Goal: Information Seeking & Learning: Learn about a topic

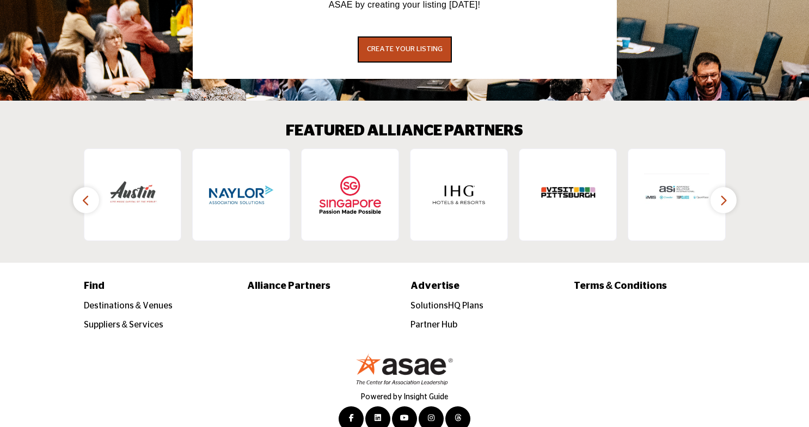
scroll to position [1664, 0]
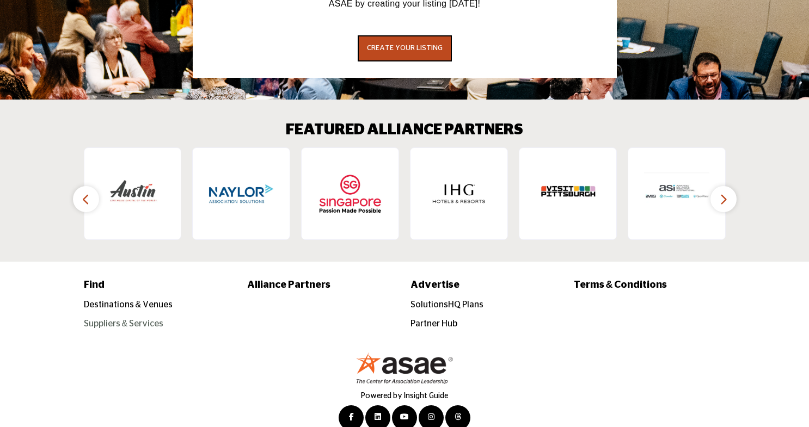
click at [103, 320] on link "Suppliers & Services" at bounding box center [124, 324] width 80 height 9
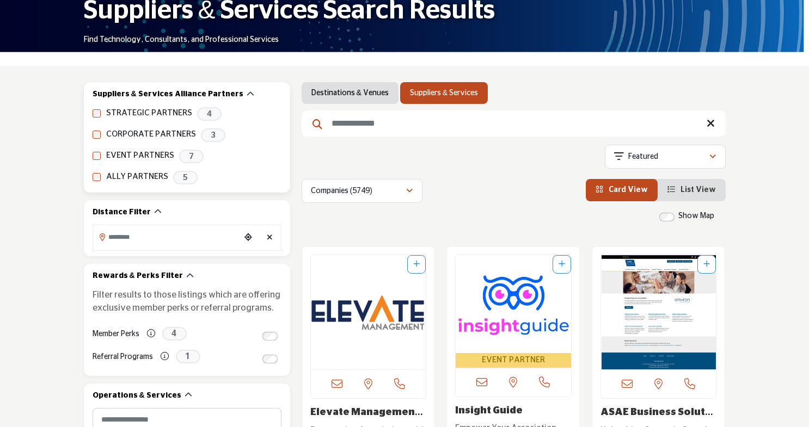
scroll to position [190, 0]
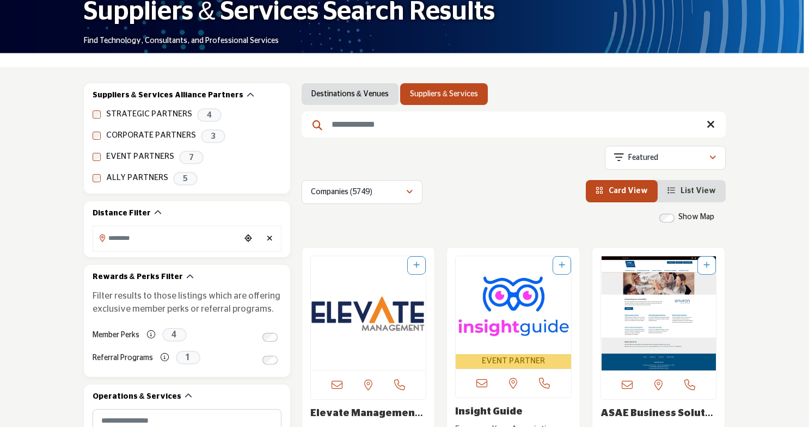
click at [413, 128] on input "Search Keyword" at bounding box center [514, 125] width 424 height 26
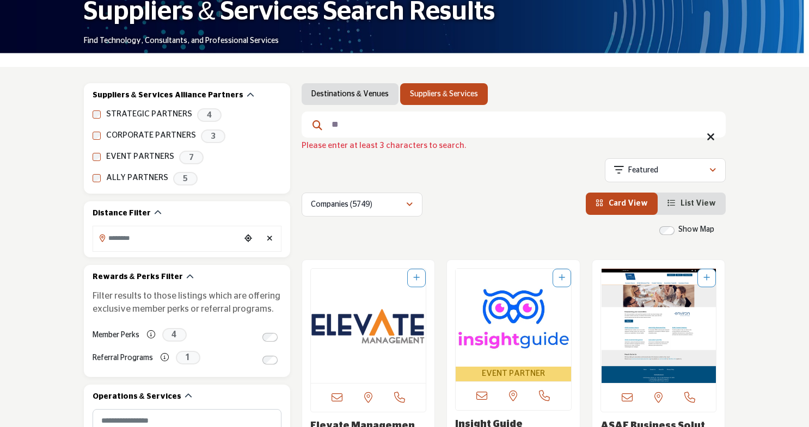
type input "*"
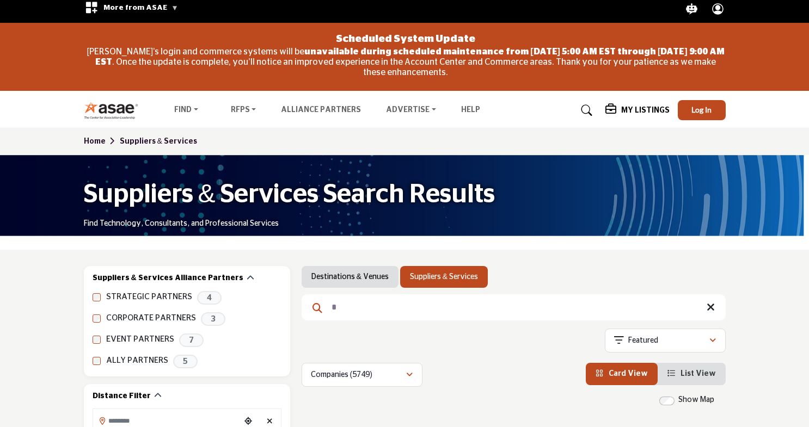
scroll to position [0, 0]
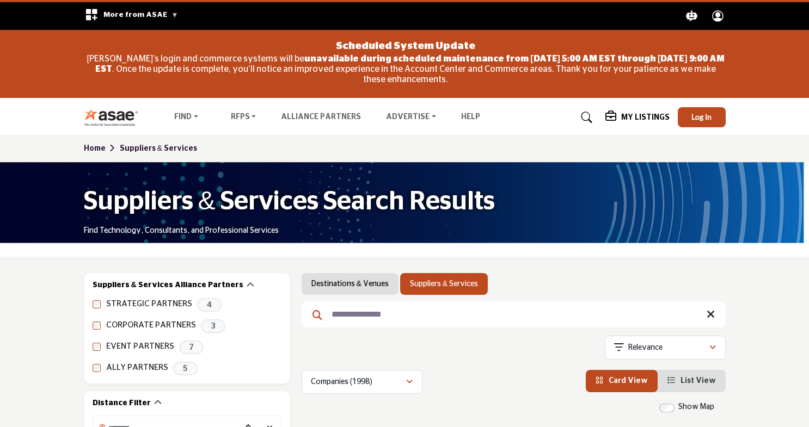
type input "**********"
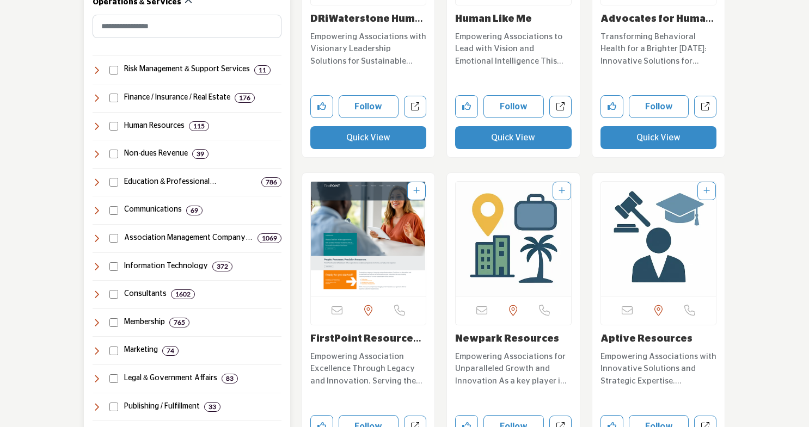
scroll to position [580, 0]
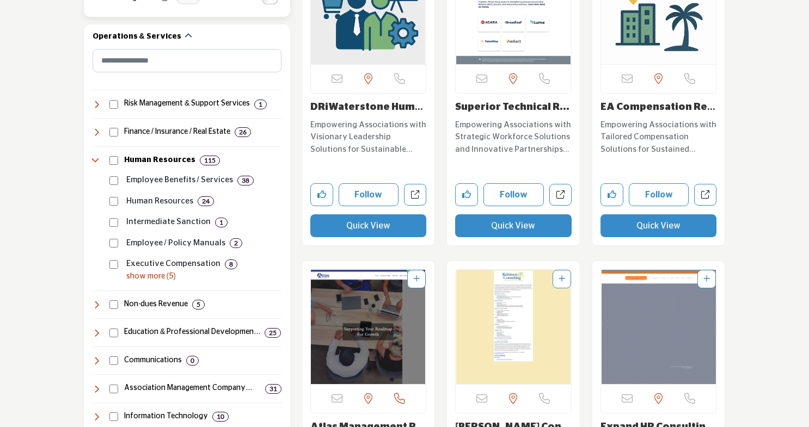
scroll to position [557, 0]
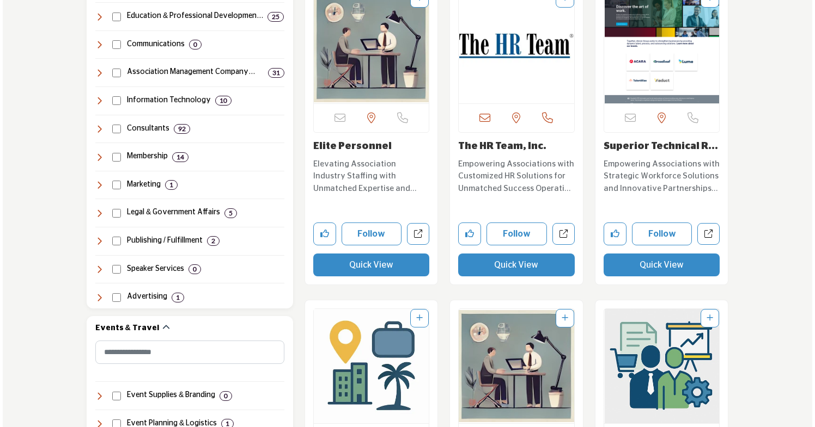
scroll to position [885, 0]
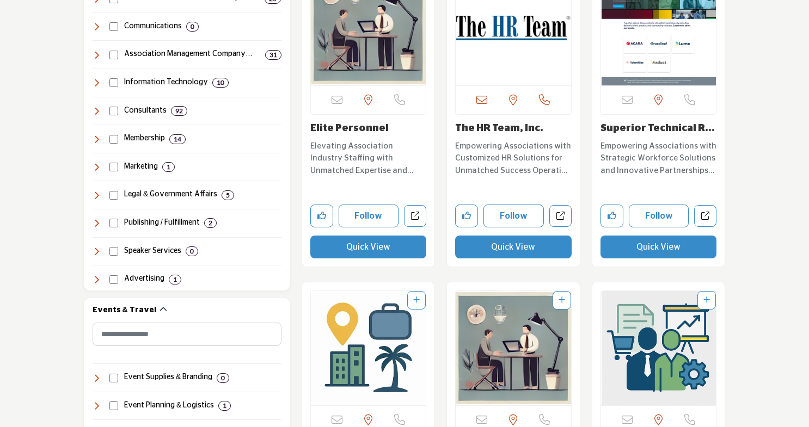
click at [511, 247] on button "Quick View" at bounding box center [513, 247] width 117 height 23
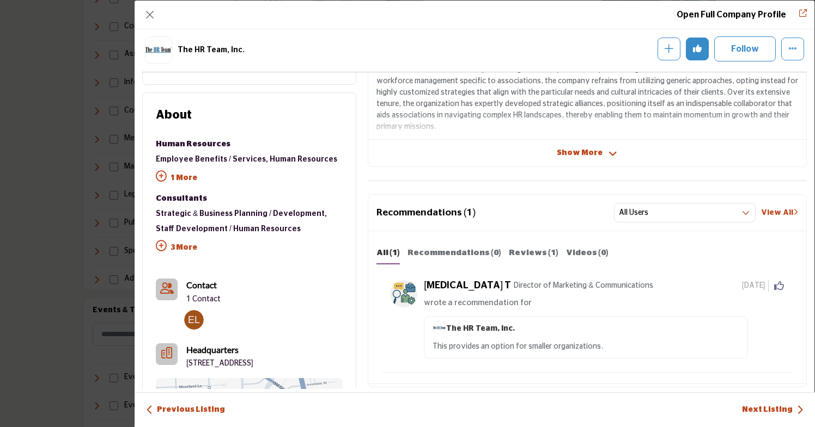
scroll to position [188, 0]
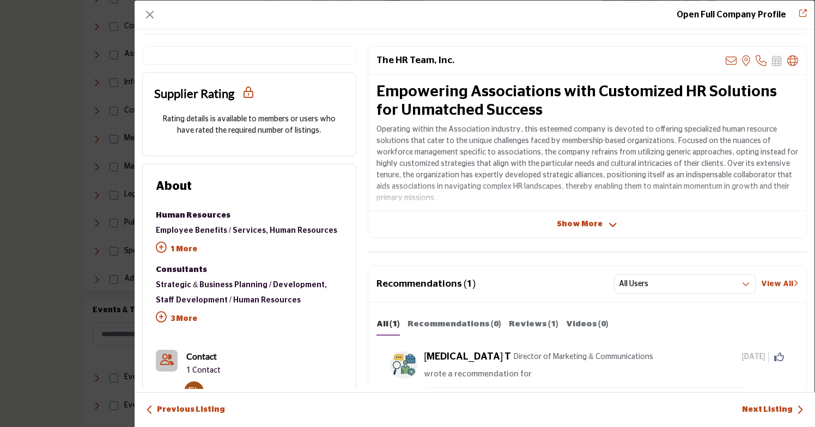
click at [572, 223] on span "Show More" at bounding box center [580, 224] width 46 height 11
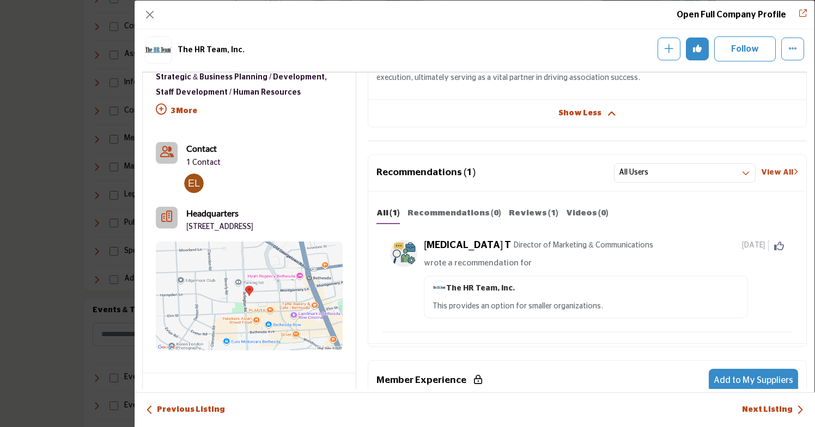
scroll to position [432, 0]
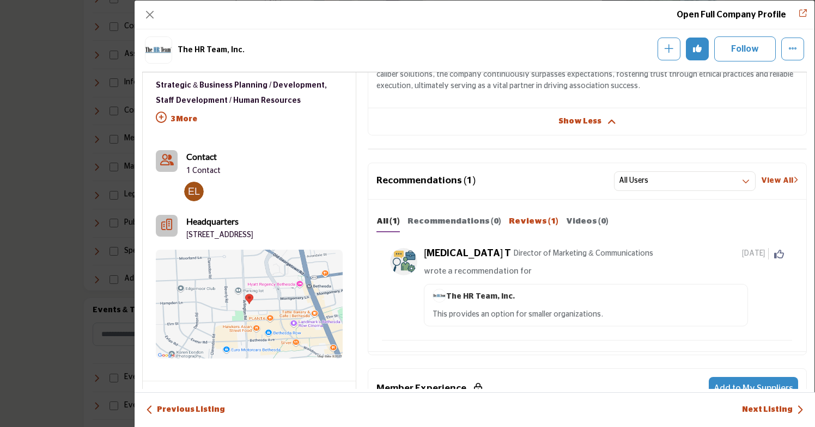
click at [523, 222] on b "Reviews (1)" at bounding box center [534, 221] width 50 height 8
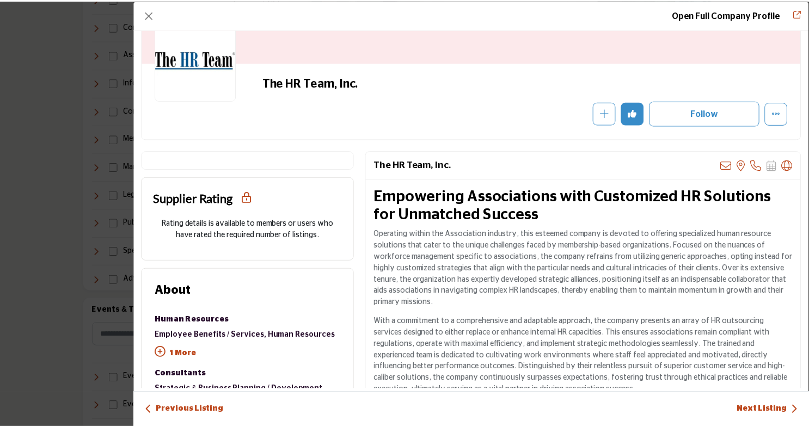
scroll to position [81, 0]
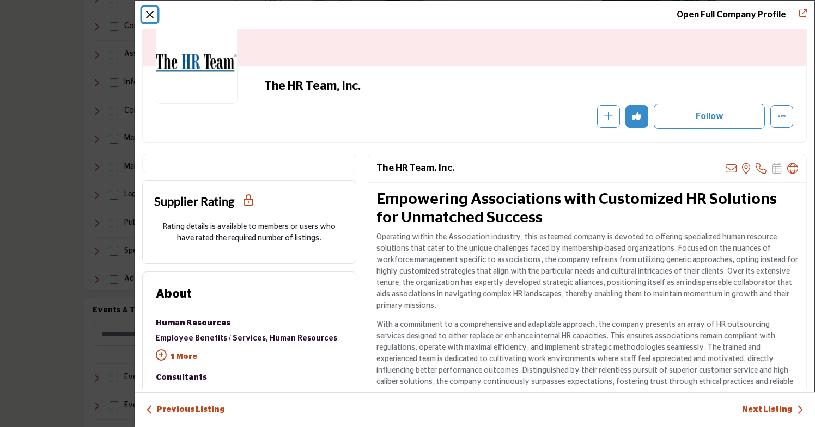
click at [150, 13] on button "Close" at bounding box center [149, 14] width 15 height 15
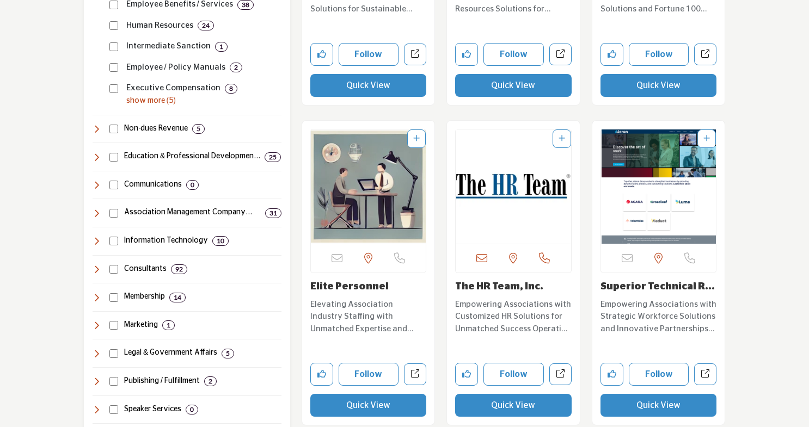
scroll to position [727, 0]
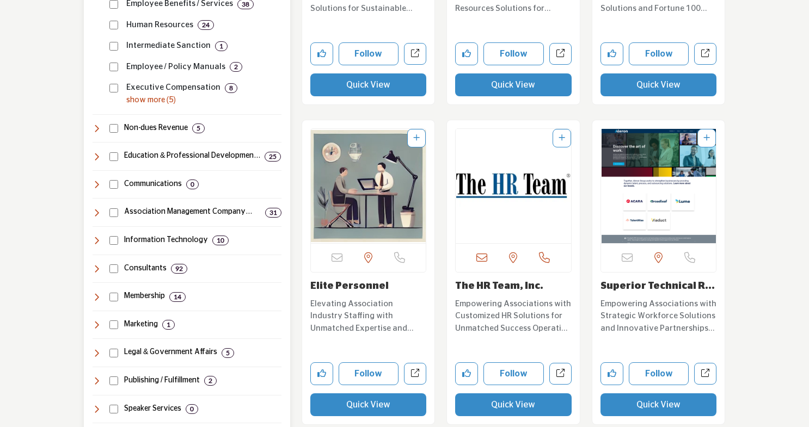
click at [167, 97] on p "show more (5)" at bounding box center [203, 100] width 155 height 11
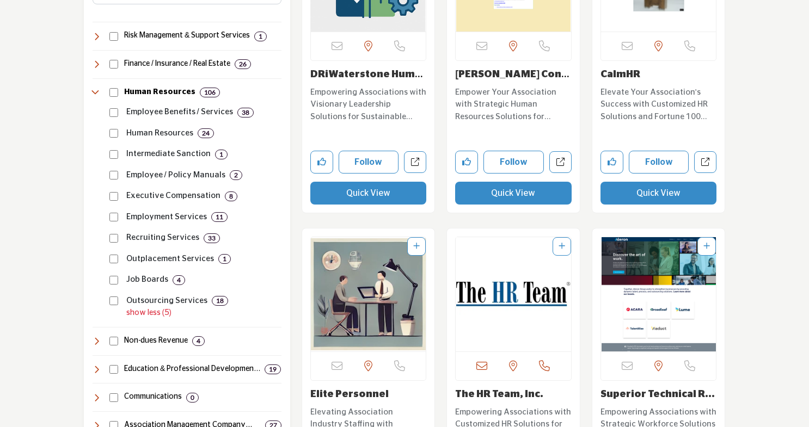
scroll to position [620, 0]
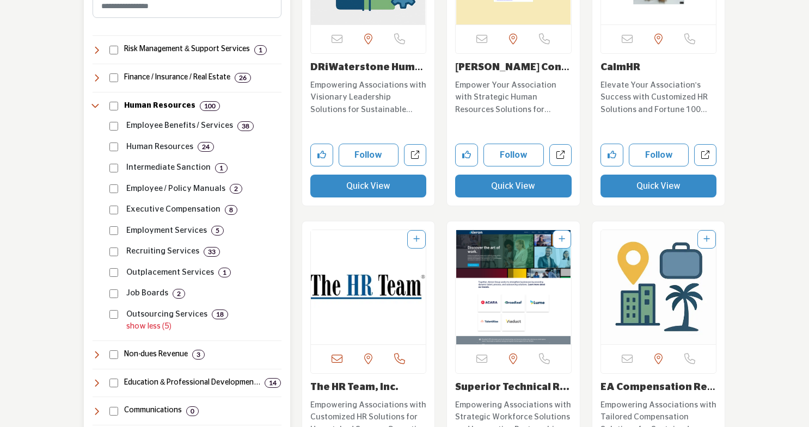
scroll to position [613, 0]
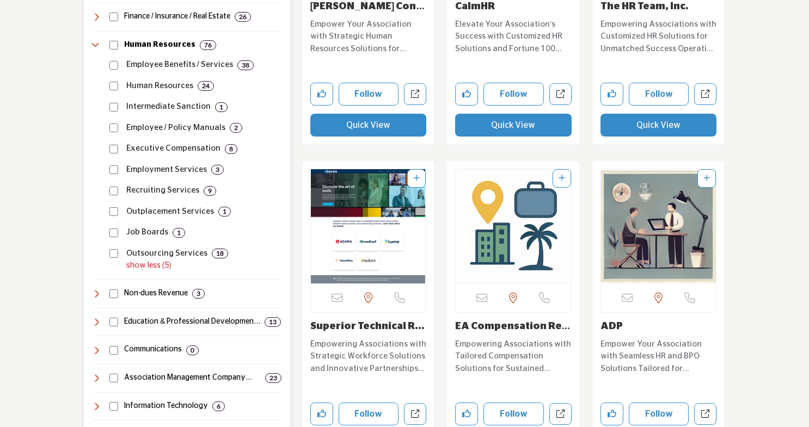
scroll to position [682, 0]
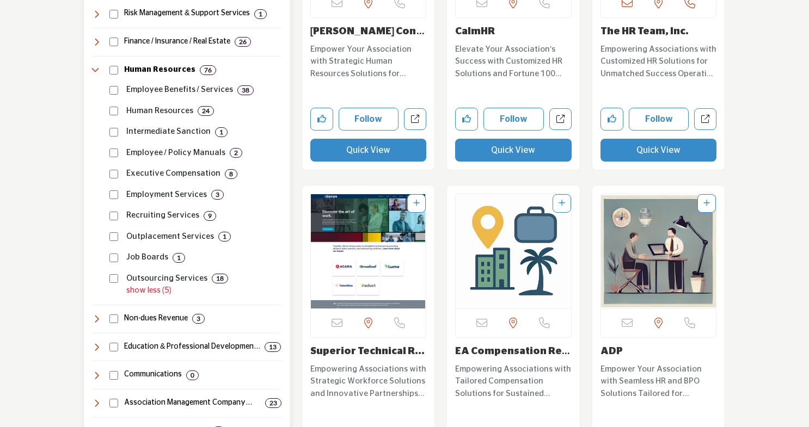
scroll to position [643, 0]
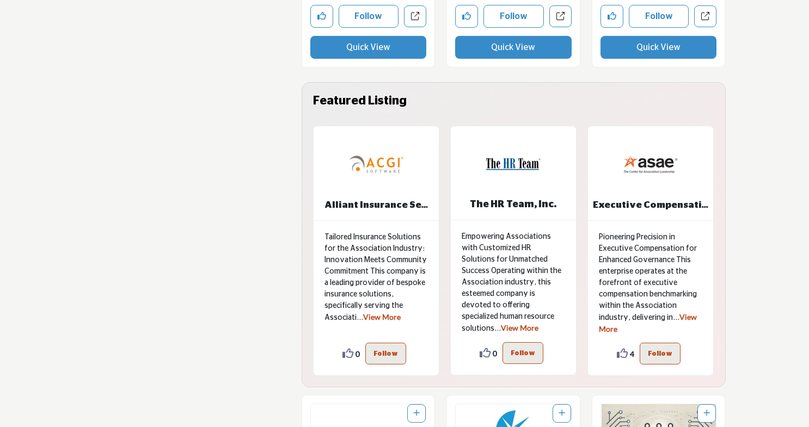
scroll to position [2667, 0]
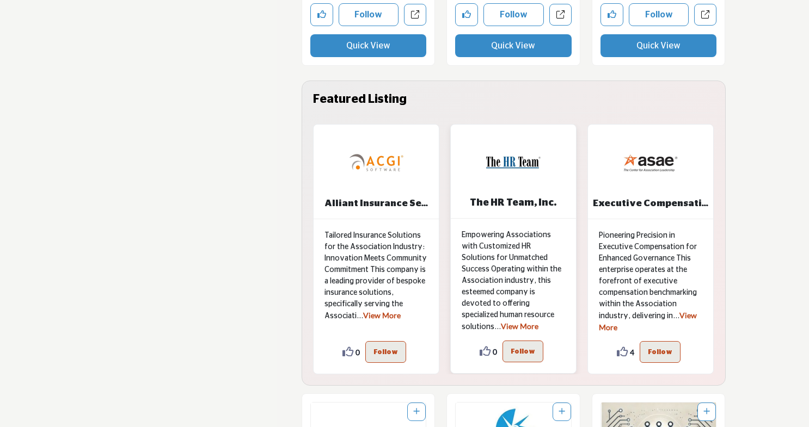
click at [528, 322] on link "View More" at bounding box center [520, 326] width 38 height 9
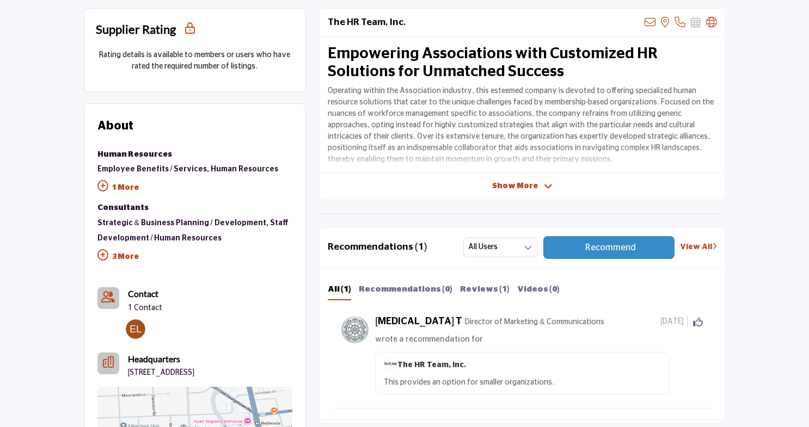
scroll to position [390, 0]
click at [514, 183] on span "Show More" at bounding box center [515, 185] width 46 height 11
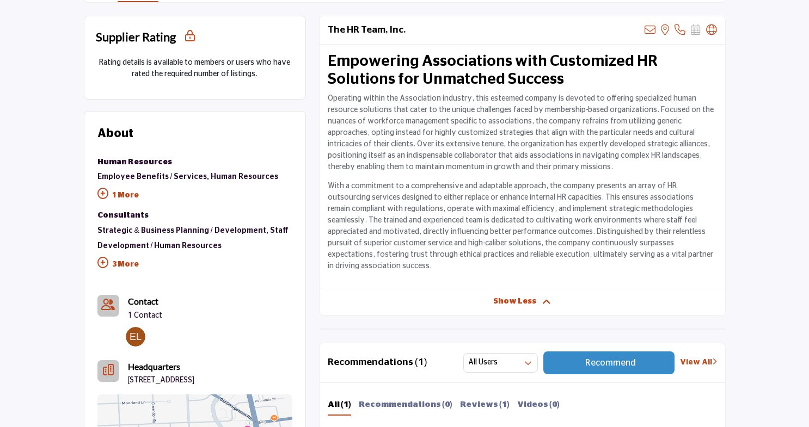
scroll to position [388, 0]
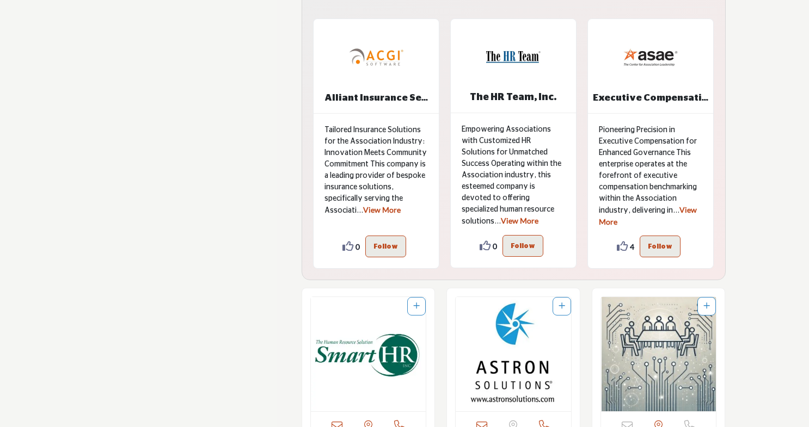
scroll to position [2772, 0]
click at [377, 210] on link "View More" at bounding box center [382, 210] width 38 height 9
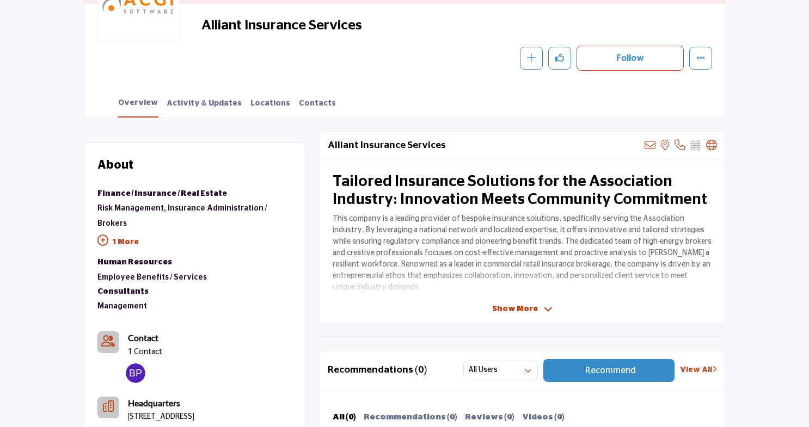
scroll to position [278, 0]
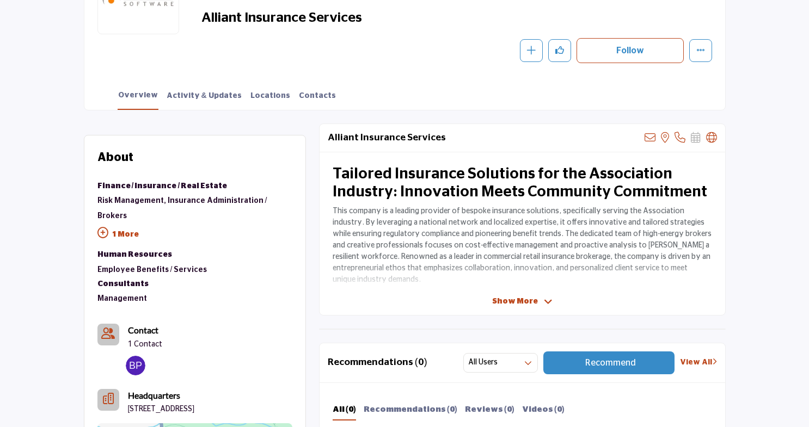
click at [502, 300] on span "Show More" at bounding box center [515, 301] width 46 height 11
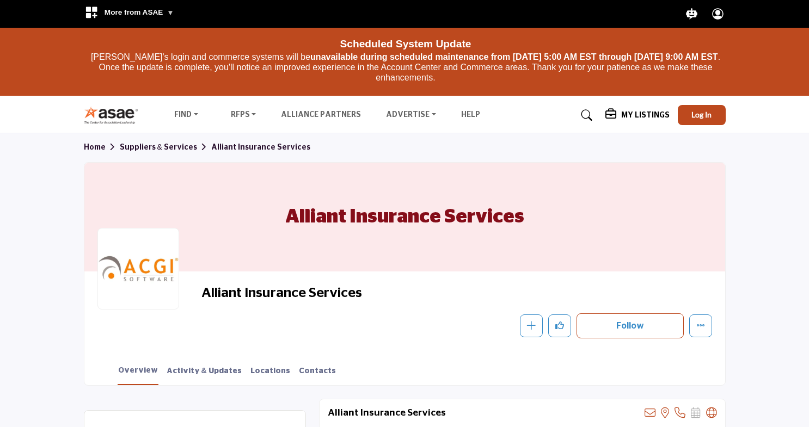
scroll to position [0, 0]
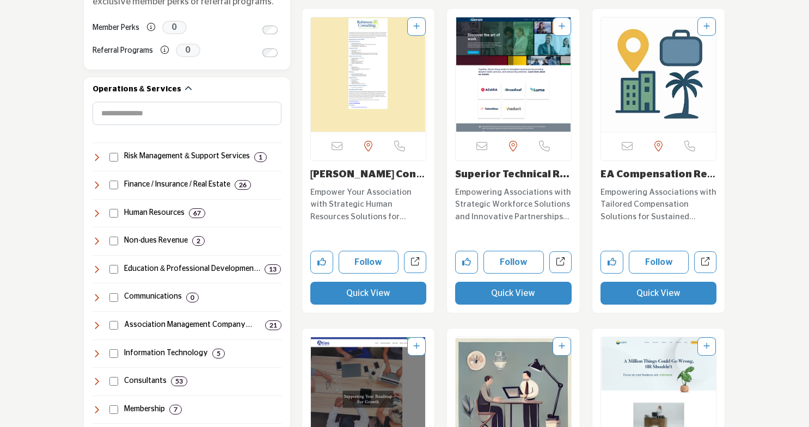
scroll to position [498, 0]
click at [356, 101] on img "Open Listing in new tab" at bounding box center [368, 74] width 115 height 114
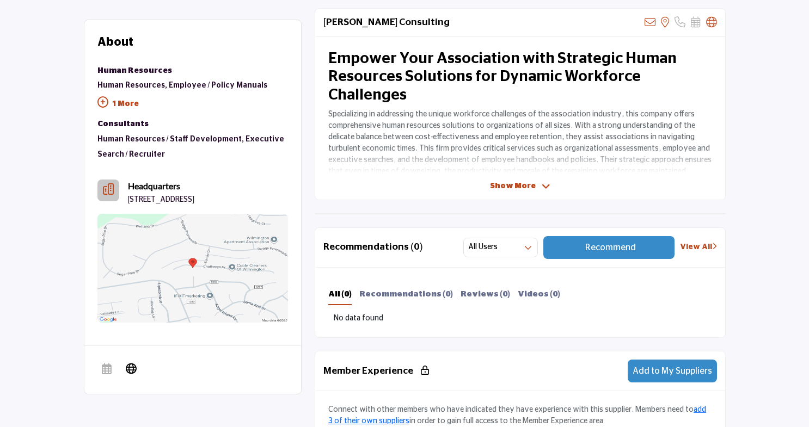
scroll to position [392, 0]
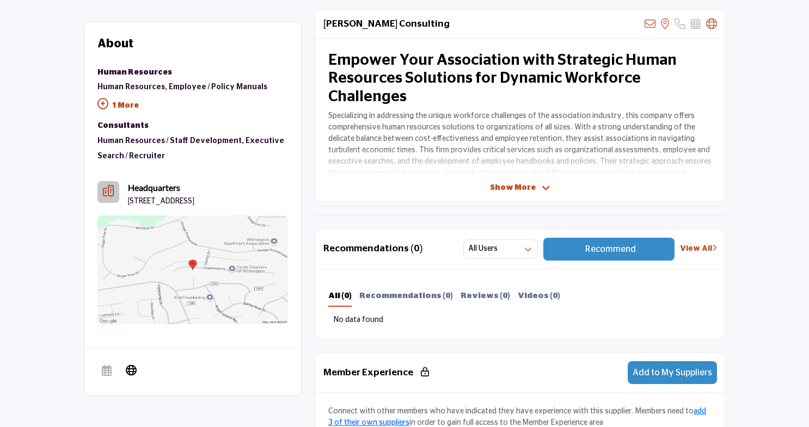
click at [518, 187] on span "Show More" at bounding box center [513, 187] width 46 height 11
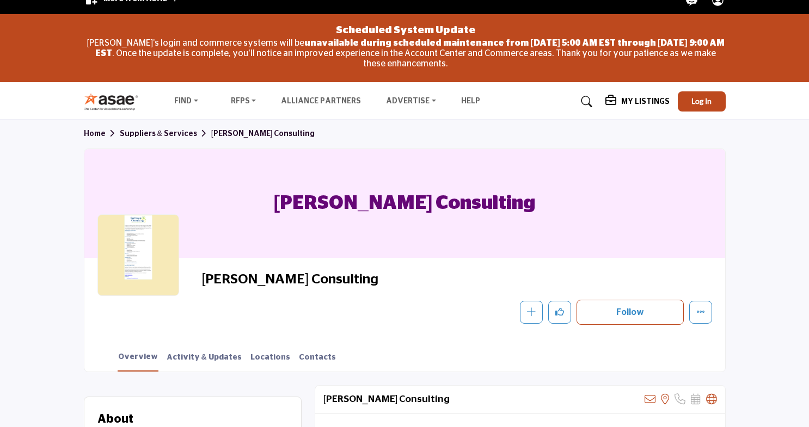
scroll to position [0, 0]
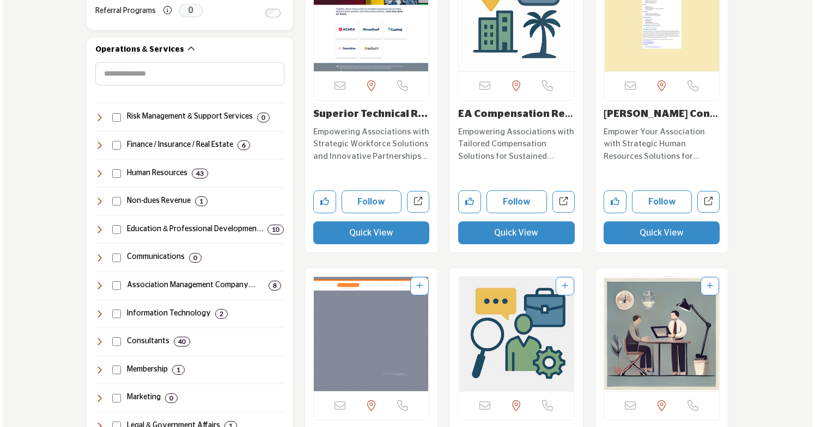
scroll to position [540, 0]
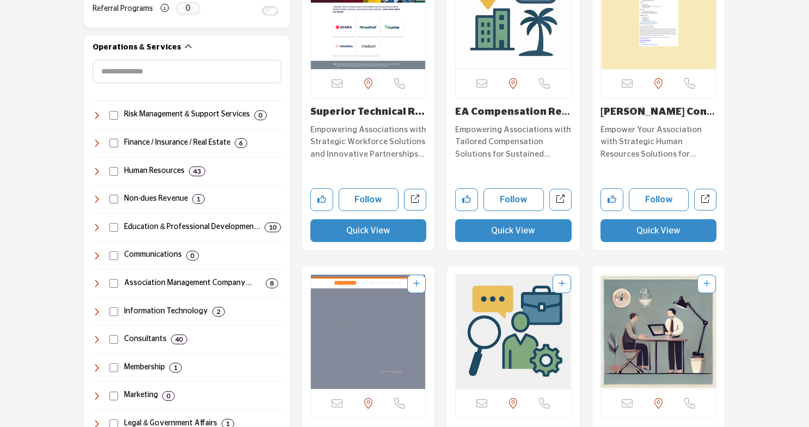
click at [658, 226] on button "Quick View" at bounding box center [659, 230] width 117 height 23
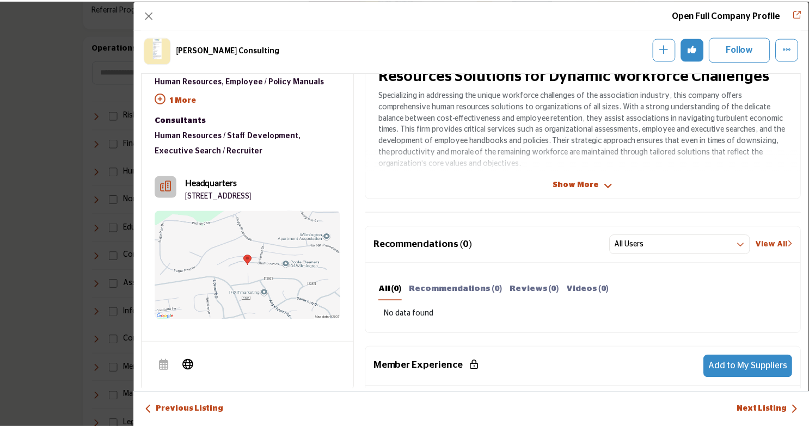
scroll to position [0, 0]
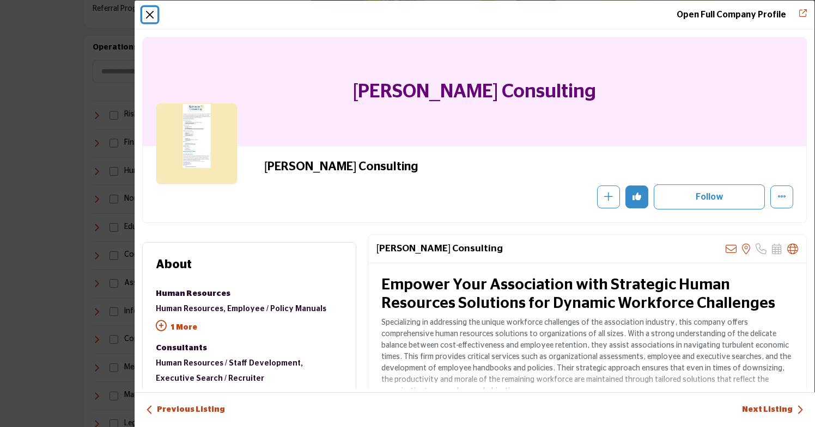
click at [149, 12] on button "Close" at bounding box center [149, 14] width 15 height 15
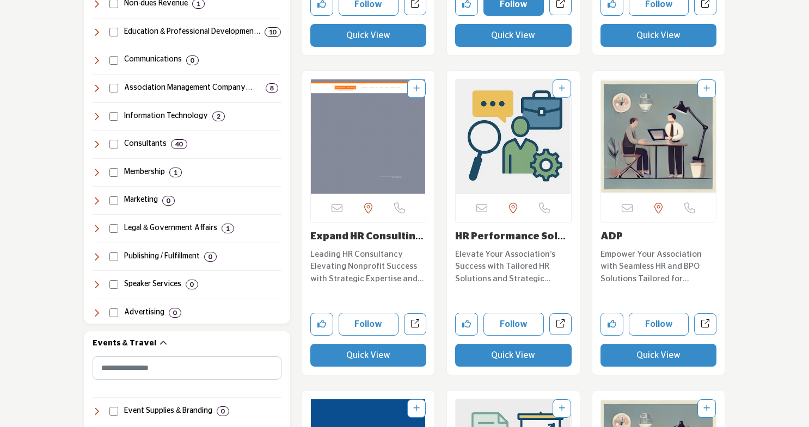
scroll to position [736, 0]
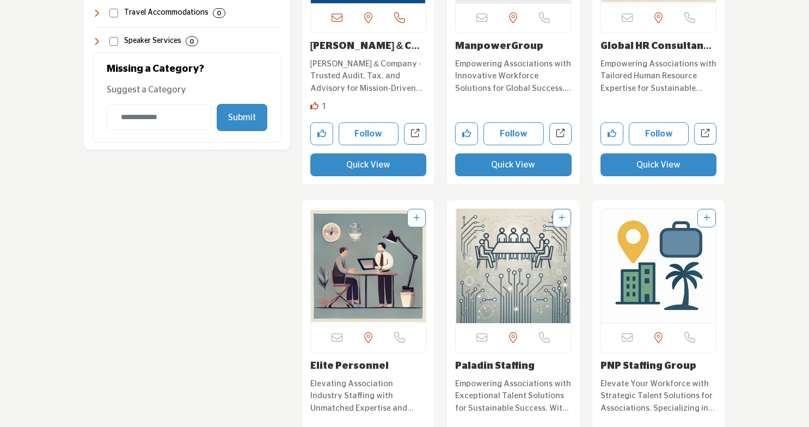
scroll to position [1326, 0]
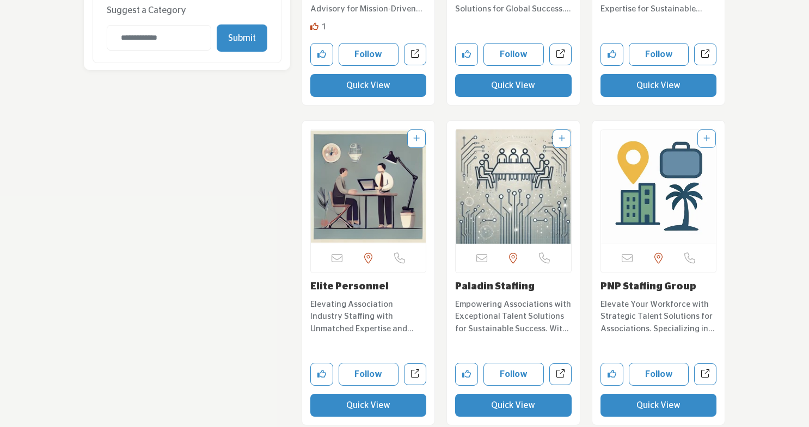
click at [355, 287] on link "Elite Personnel" at bounding box center [349, 287] width 78 height 10
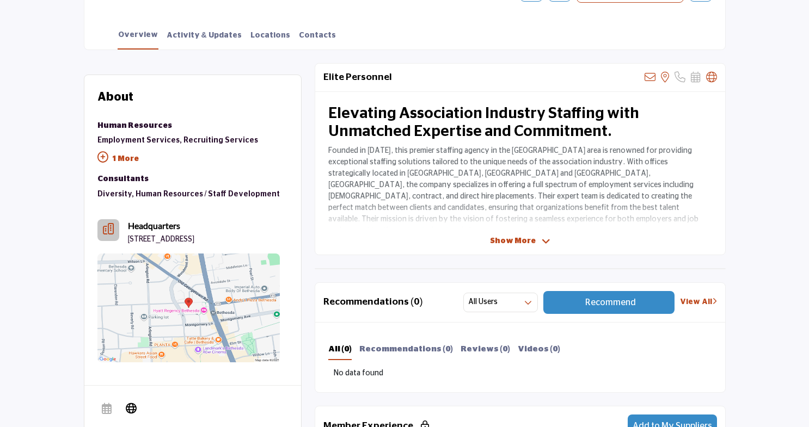
scroll to position [335, 0]
click at [508, 238] on span "Show More" at bounding box center [513, 240] width 46 height 11
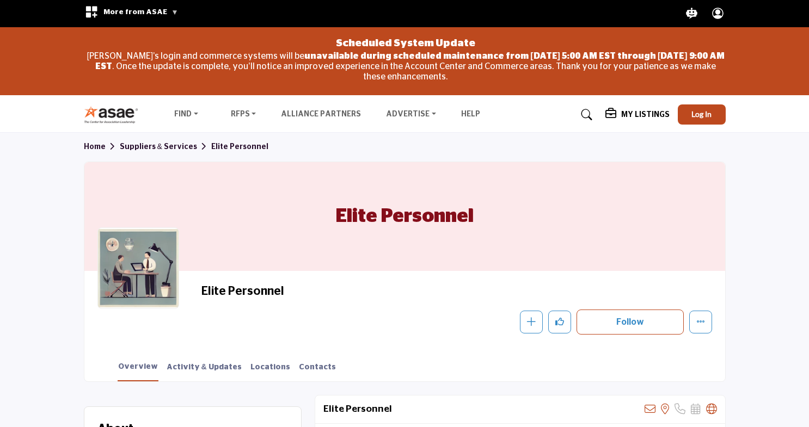
scroll to position [0, 0]
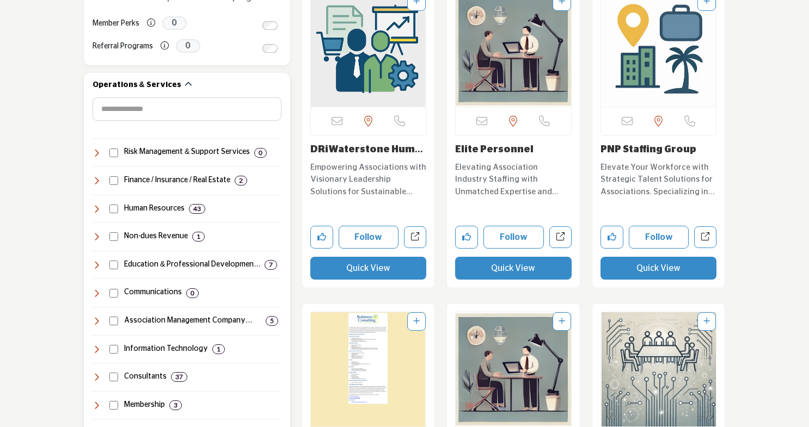
scroll to position [506, 0]
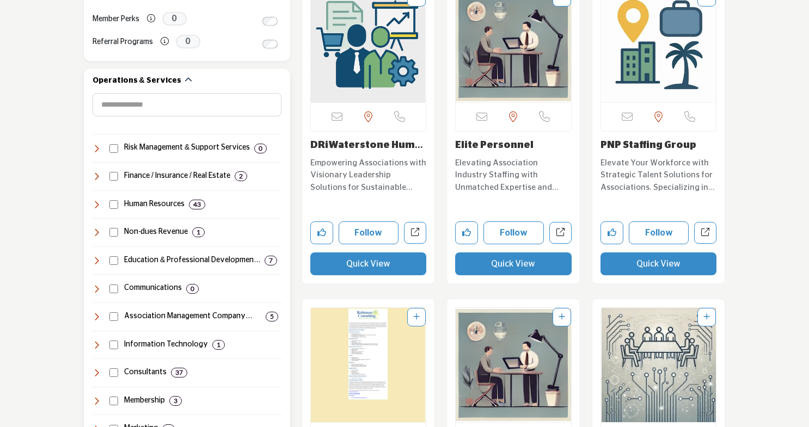
click at [99, 204] on icon at bounding box center [97, 204] width 9 height 9
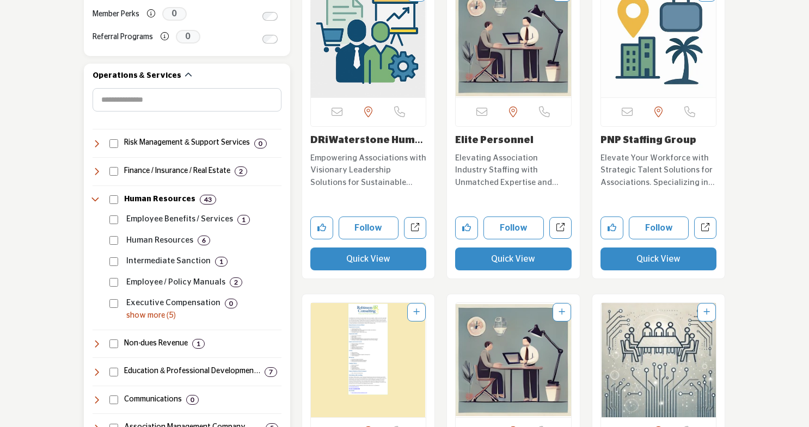
scroll to position [516, 0]
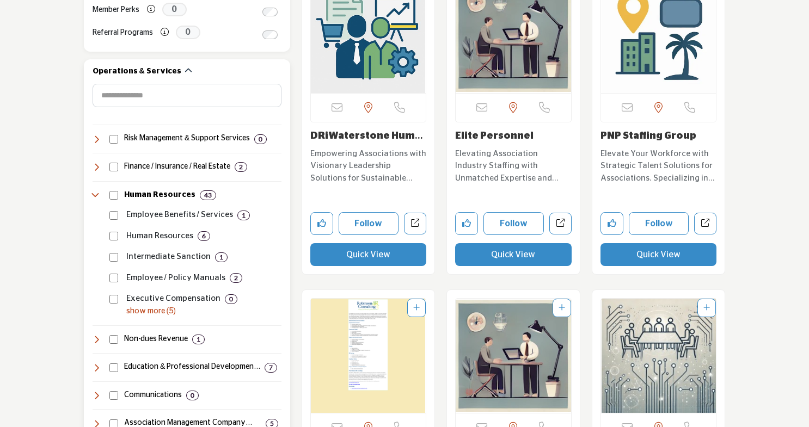
click at [164, 310] on p "show more (5)" at bounding box center [203, 311] width 155 height 11
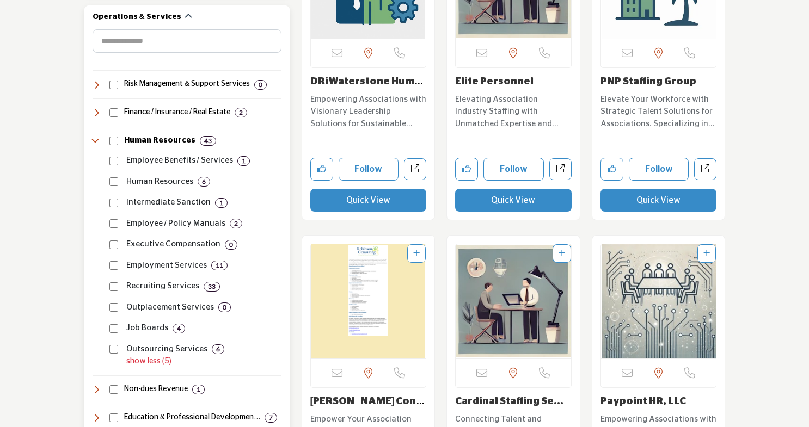
scroll to position [602, 0]
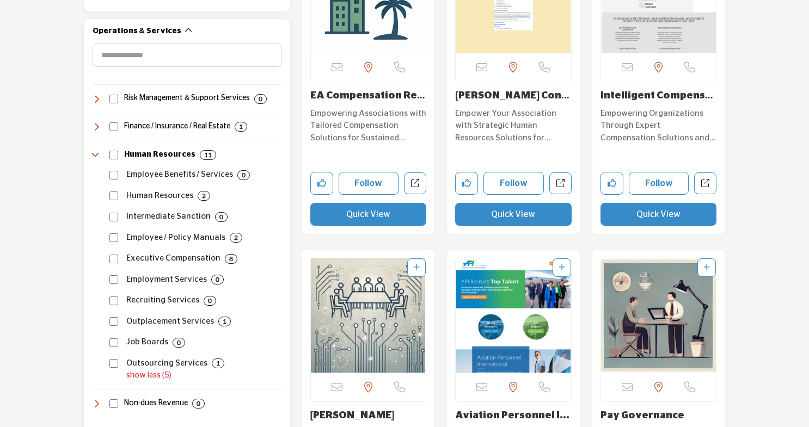
scroll to position [576, 0]
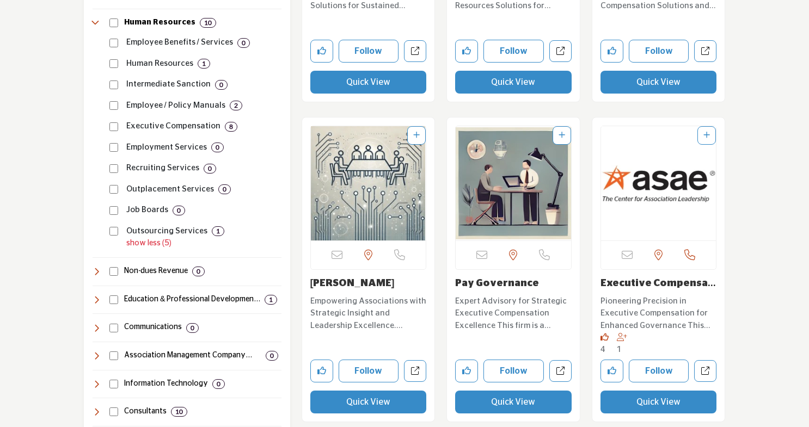
scroll to position [689, 0]
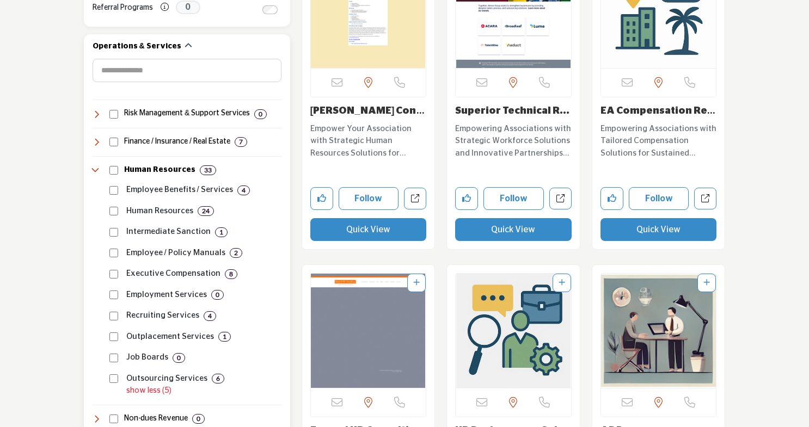
scroll to position [544, 0]
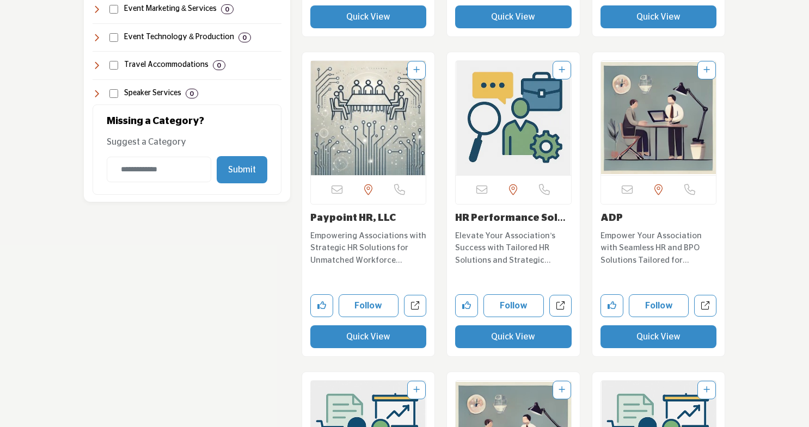
scroll to position [1421, 0]
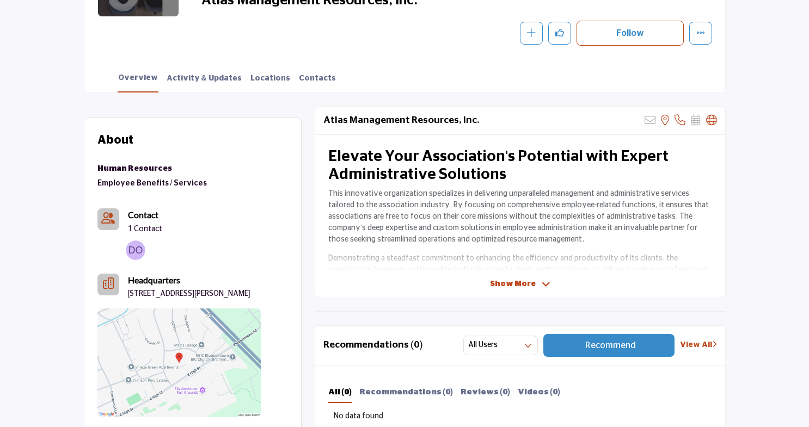
scroll to position [300, 0]
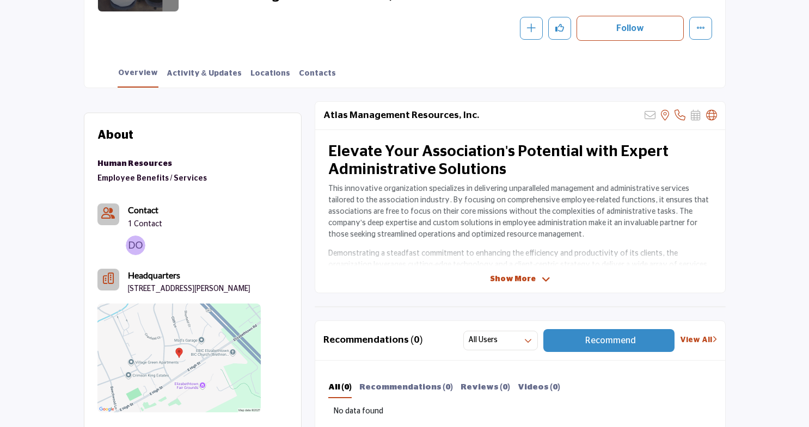
click at [514, 279] on span "Show More" at bounding box center [513, 279] width 46 height 11
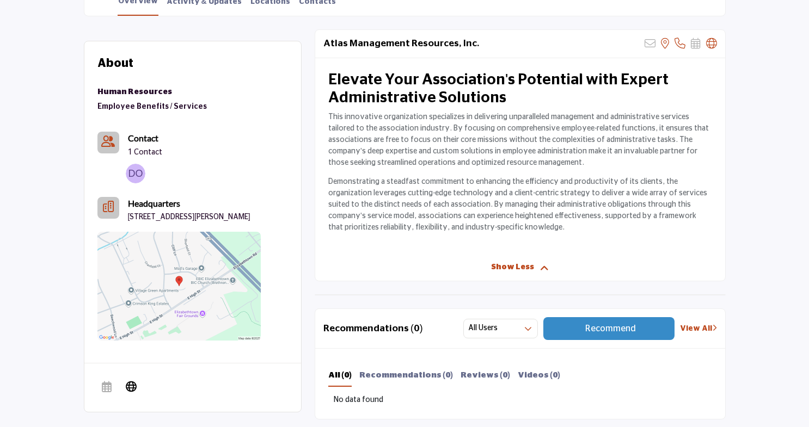
scroll to position [373, 0]
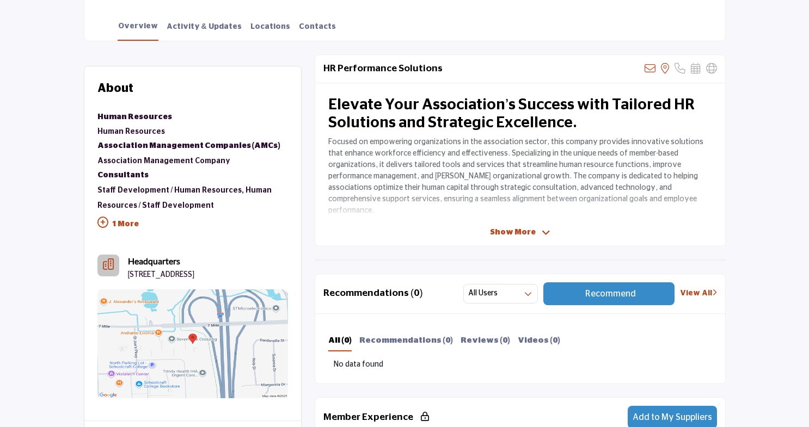
scroll to position [355, 0]
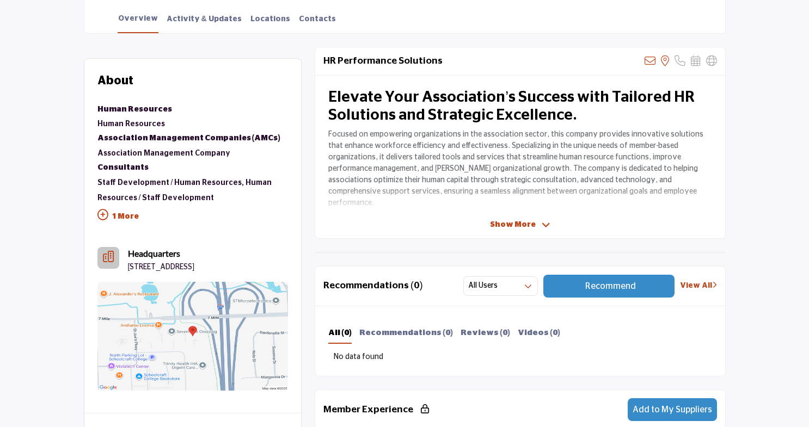
click at [512, 226] on span "Show More" at bounding box center [513, 224] width 46 height 11
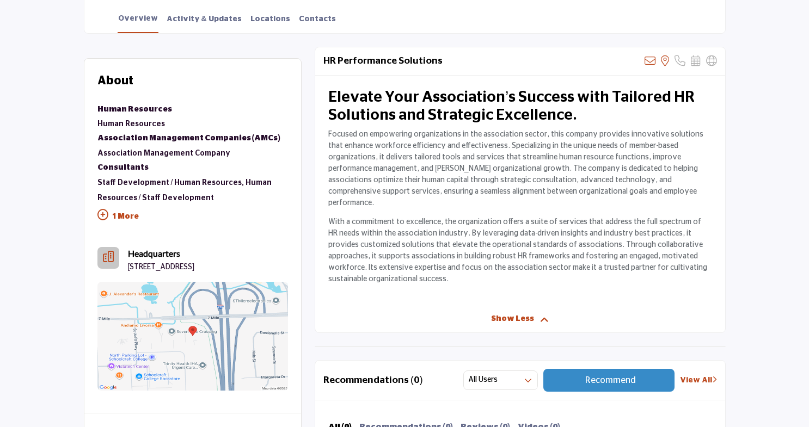
scroll to position [368, 0]
